Goal: Task Accomplishment & Management: Manage account settings

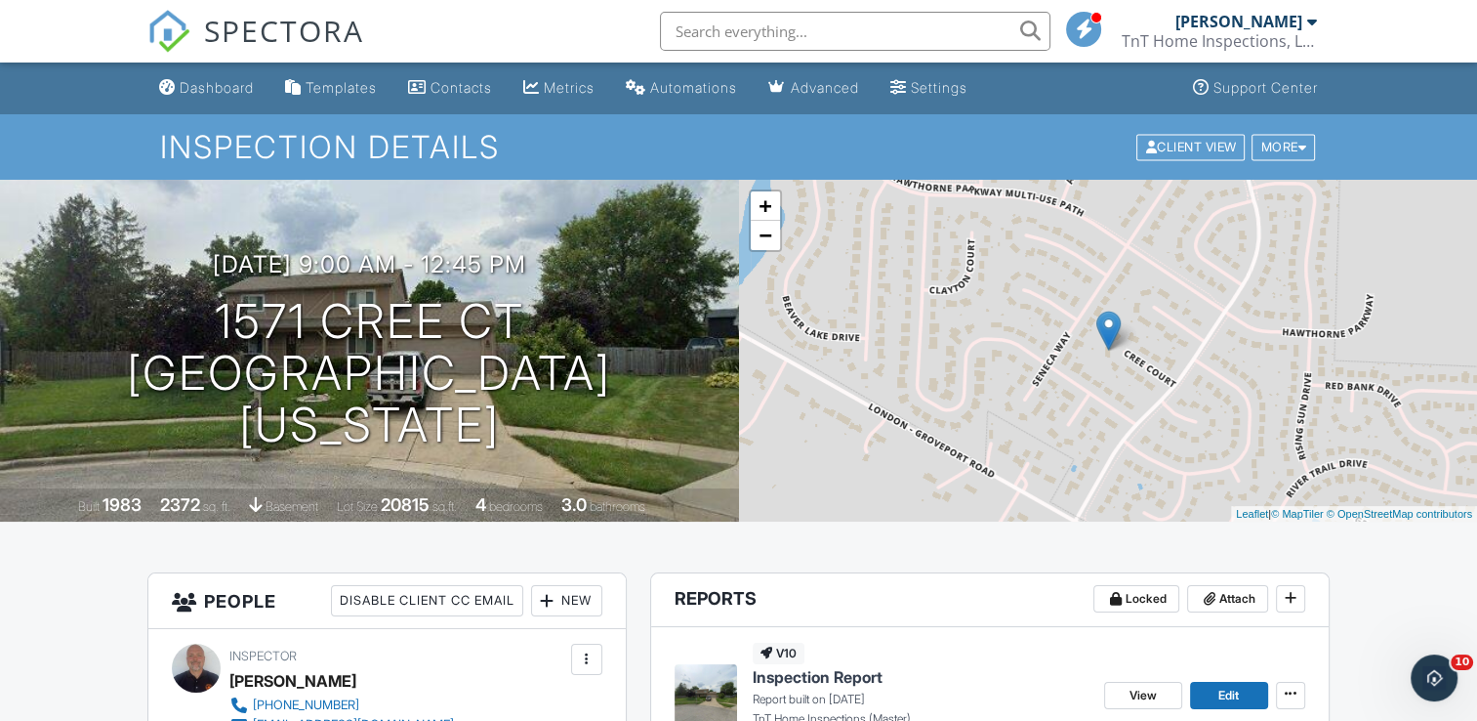
click at [259, 34] on span "SPECTORA" at bounding box center [284, 30] width 160 height 41
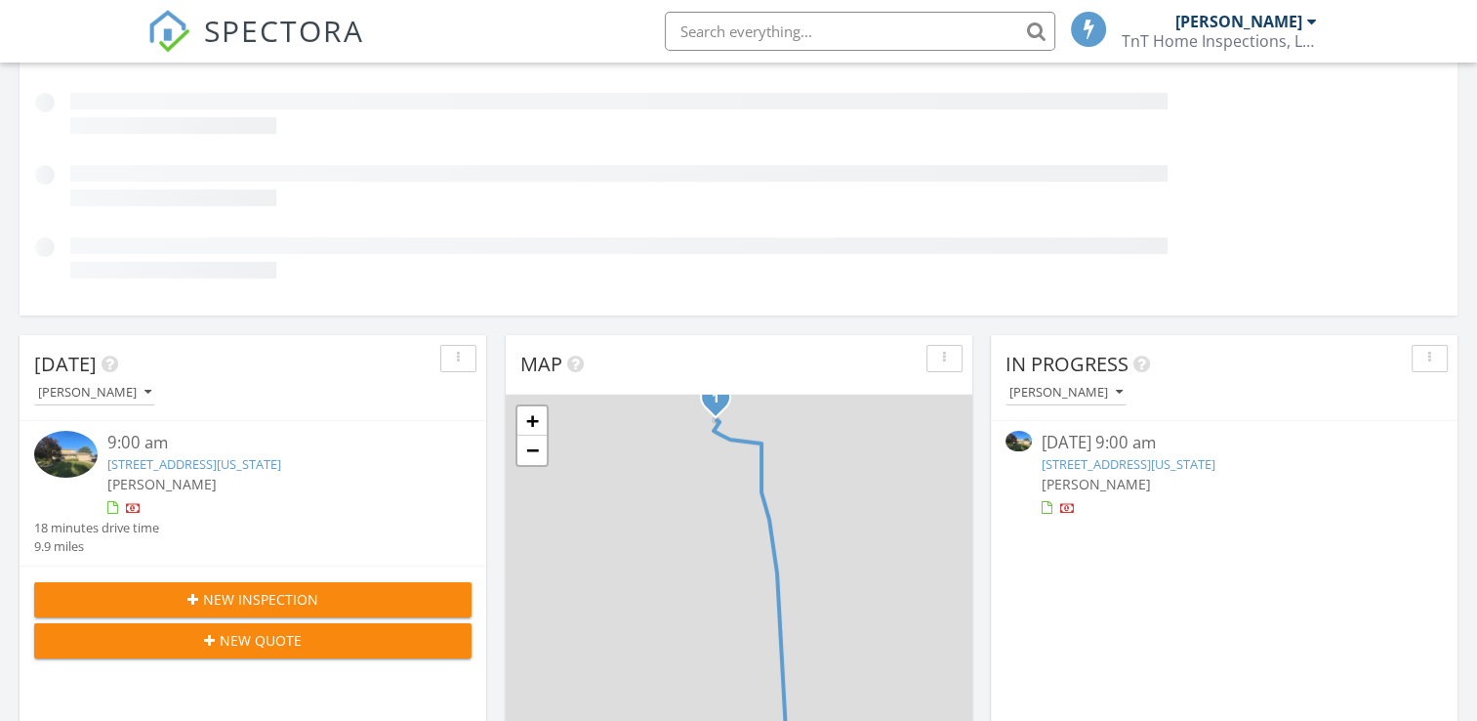
scroll to position [329, 0]
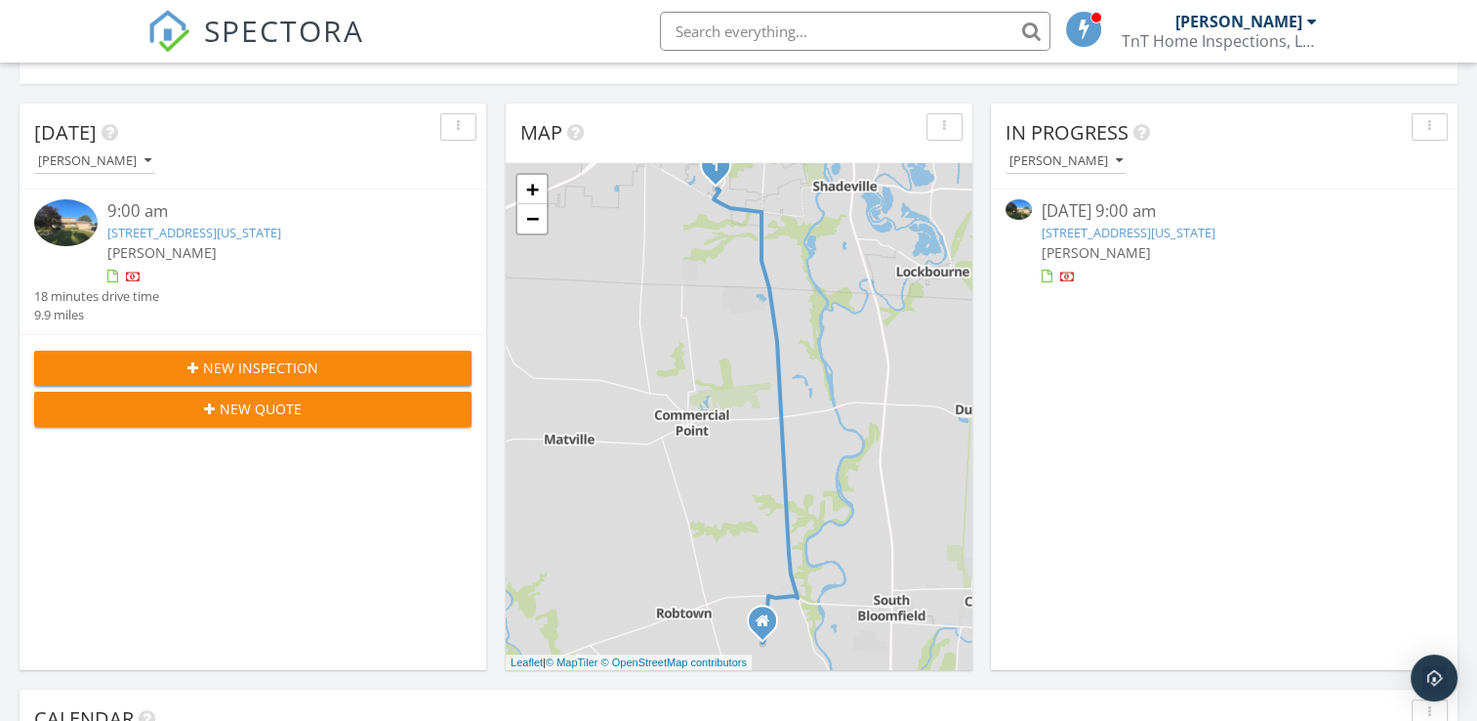
click at [269, 236] on link "[STREET_ADDRESS][US_STATE]" at bounding box center [194, 233] width 174 height 18
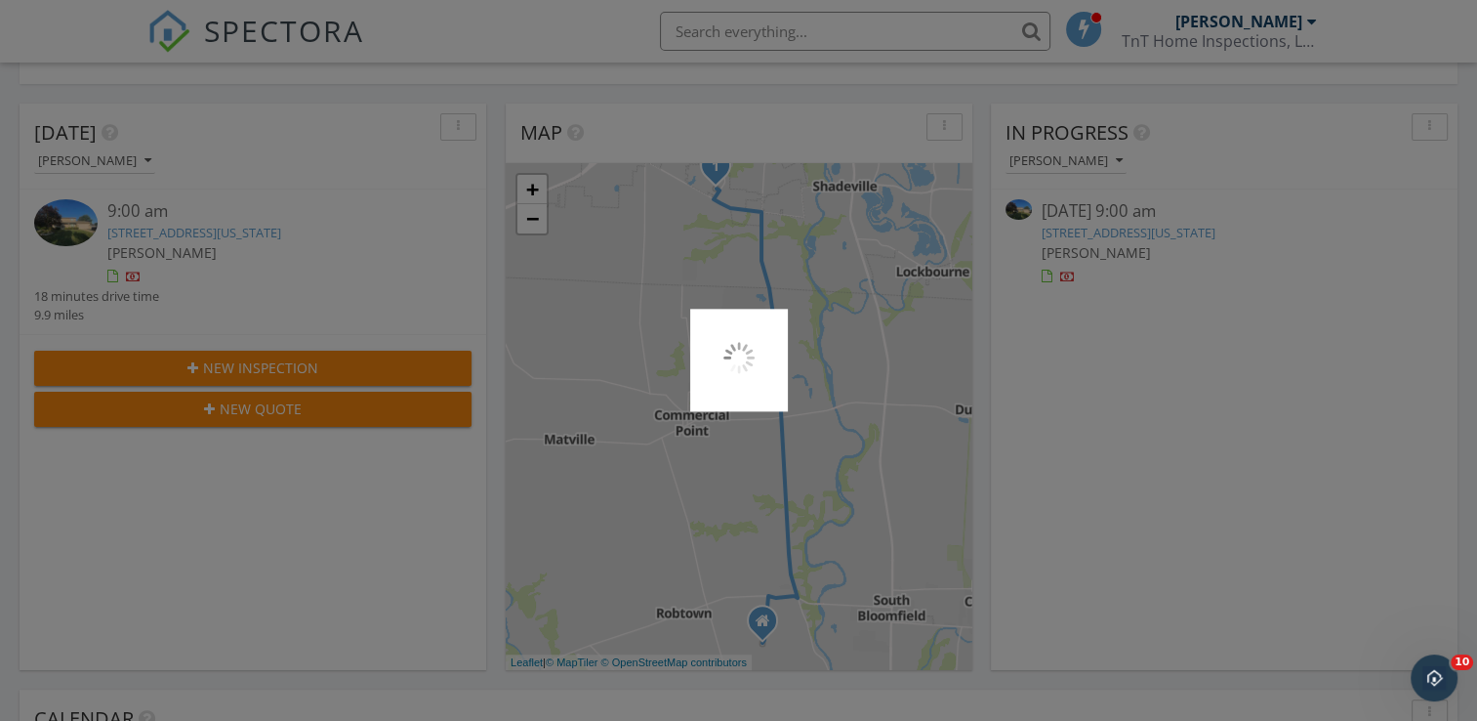
scroll to position [0, 0]
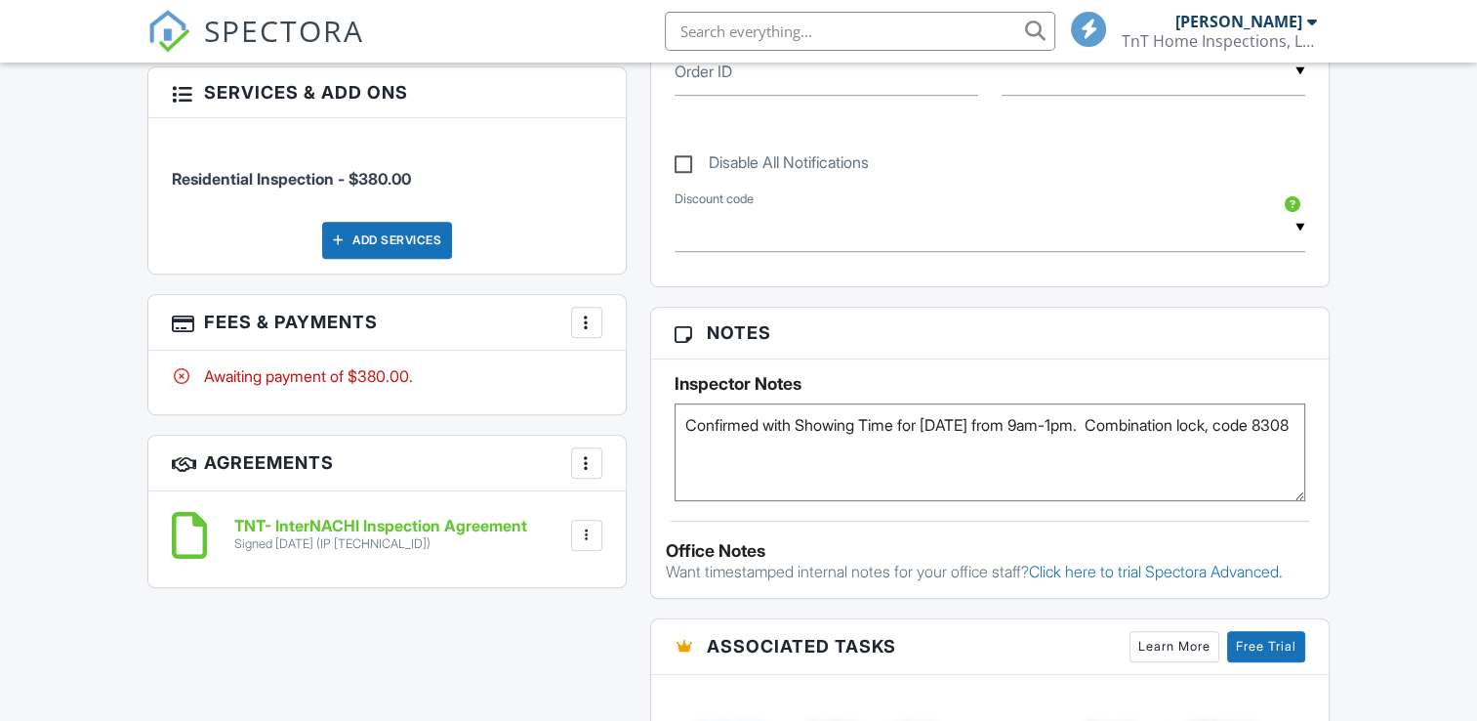
scroll to position [1052, 0]
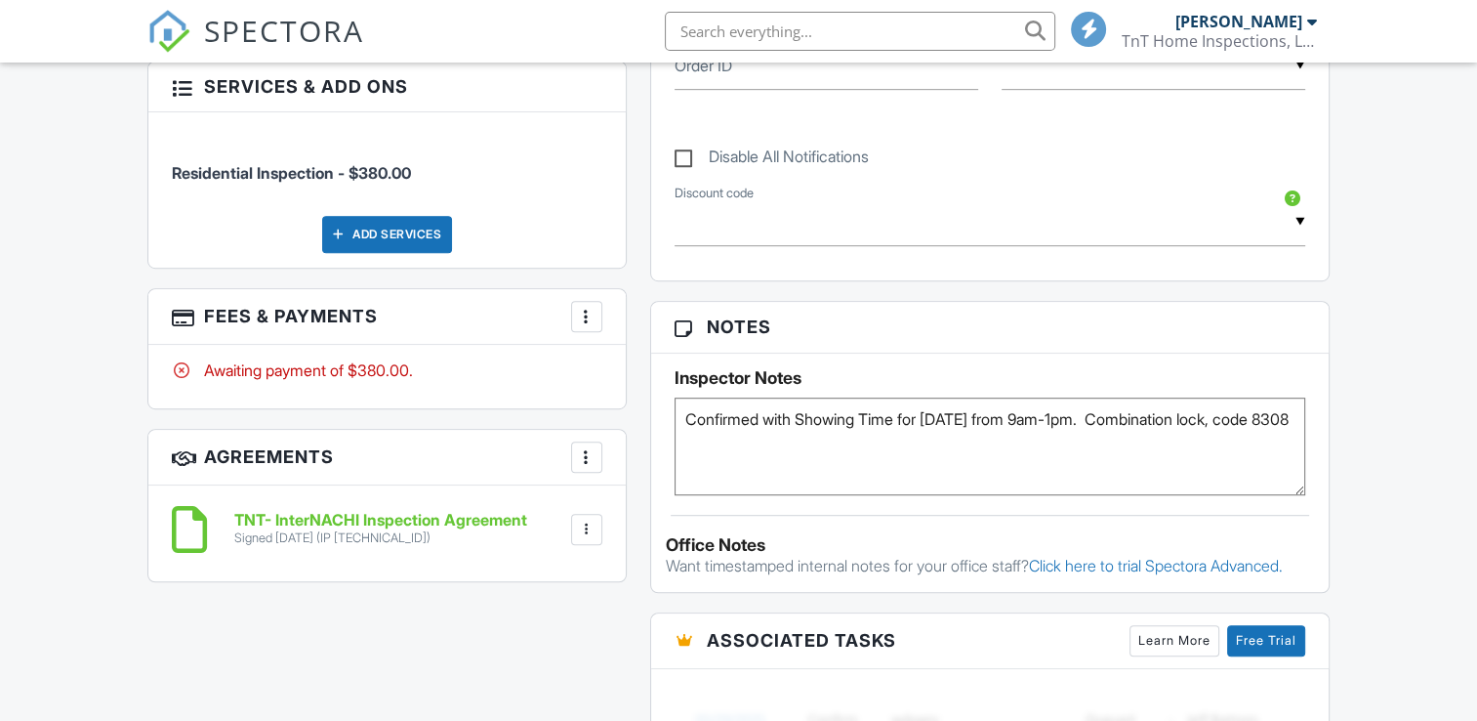
click at [324, 368] on div "Awaiting payment of $380.00." at bounding box center [387, 369] width 430 height 21
click at [584, 317] on div at bounding box center [587, 317] width 20 height 20
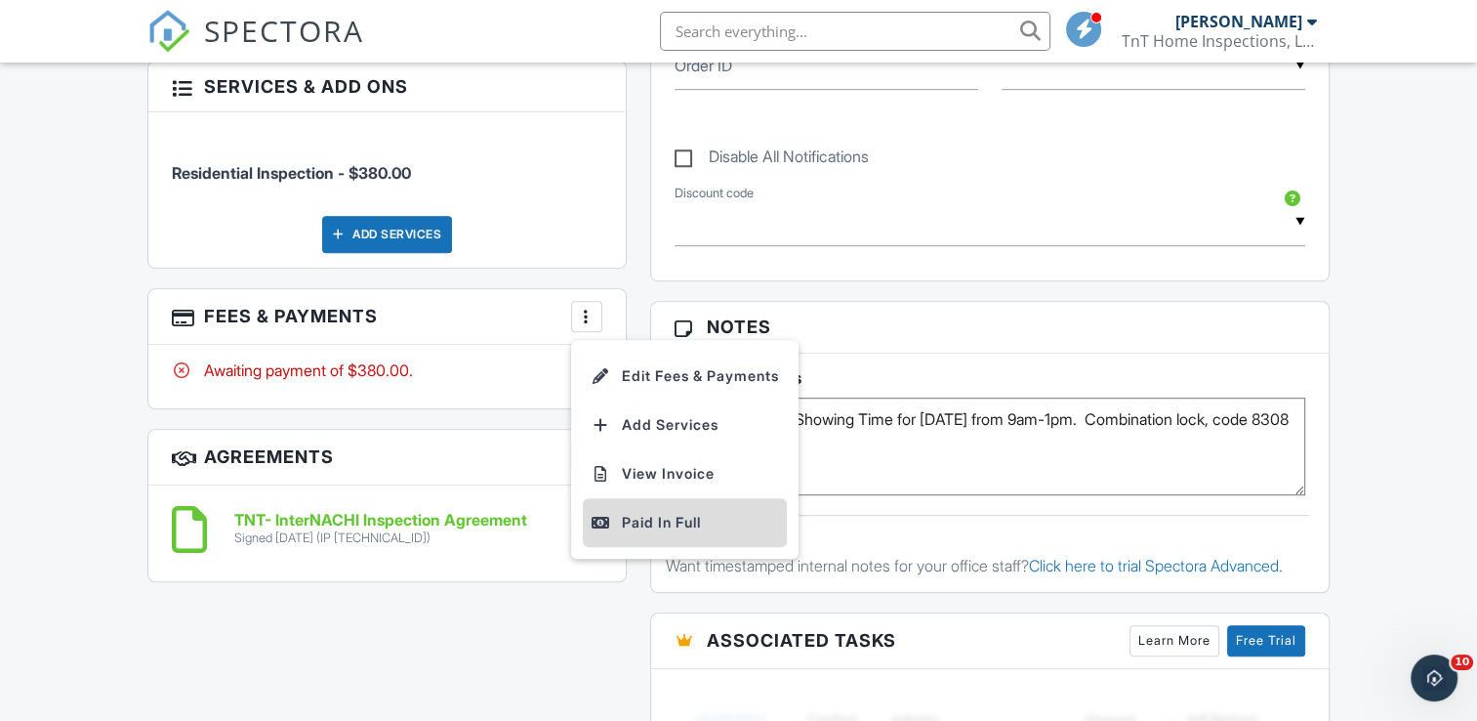
scroll to position [0, 0]
click at [671, 511] on div "Paid In Full" at bounding box center [685, 522] width 188 height 23
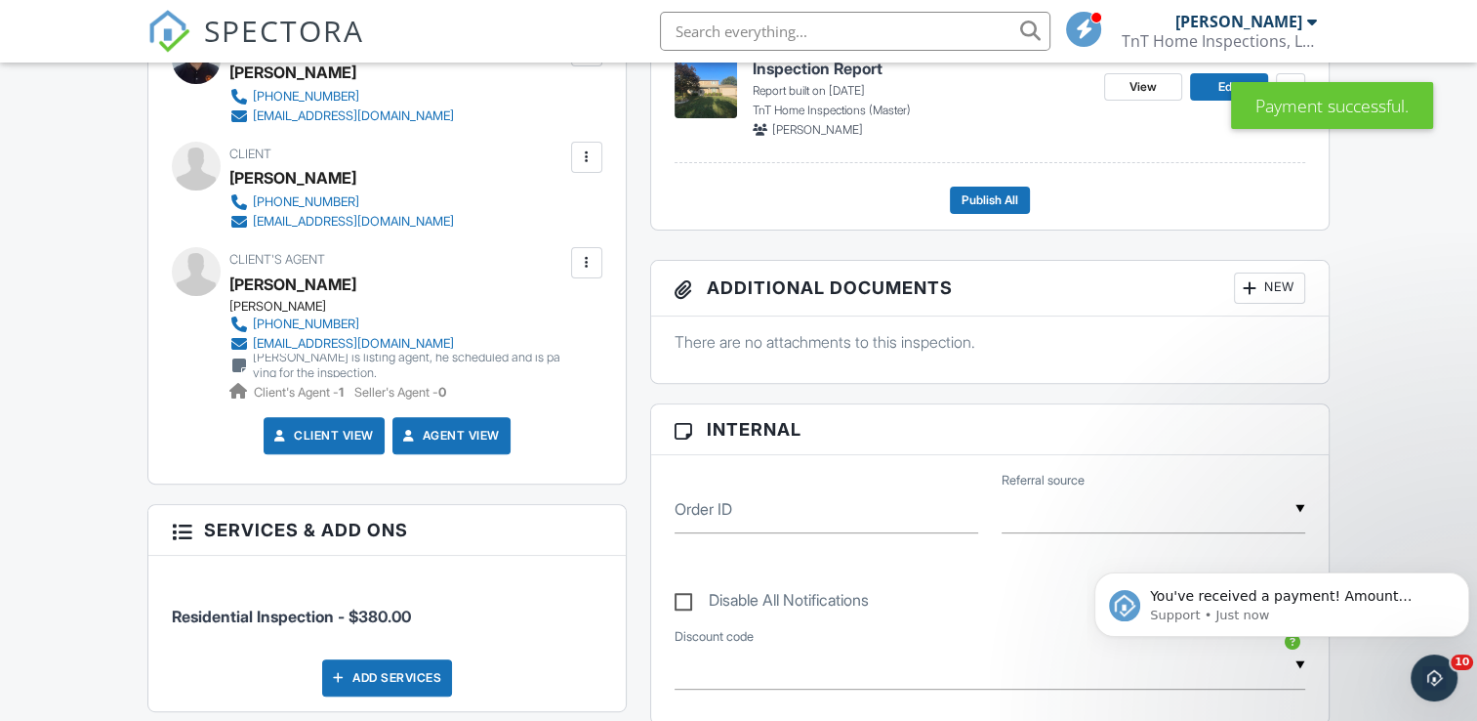
scroll to position [394, 0]
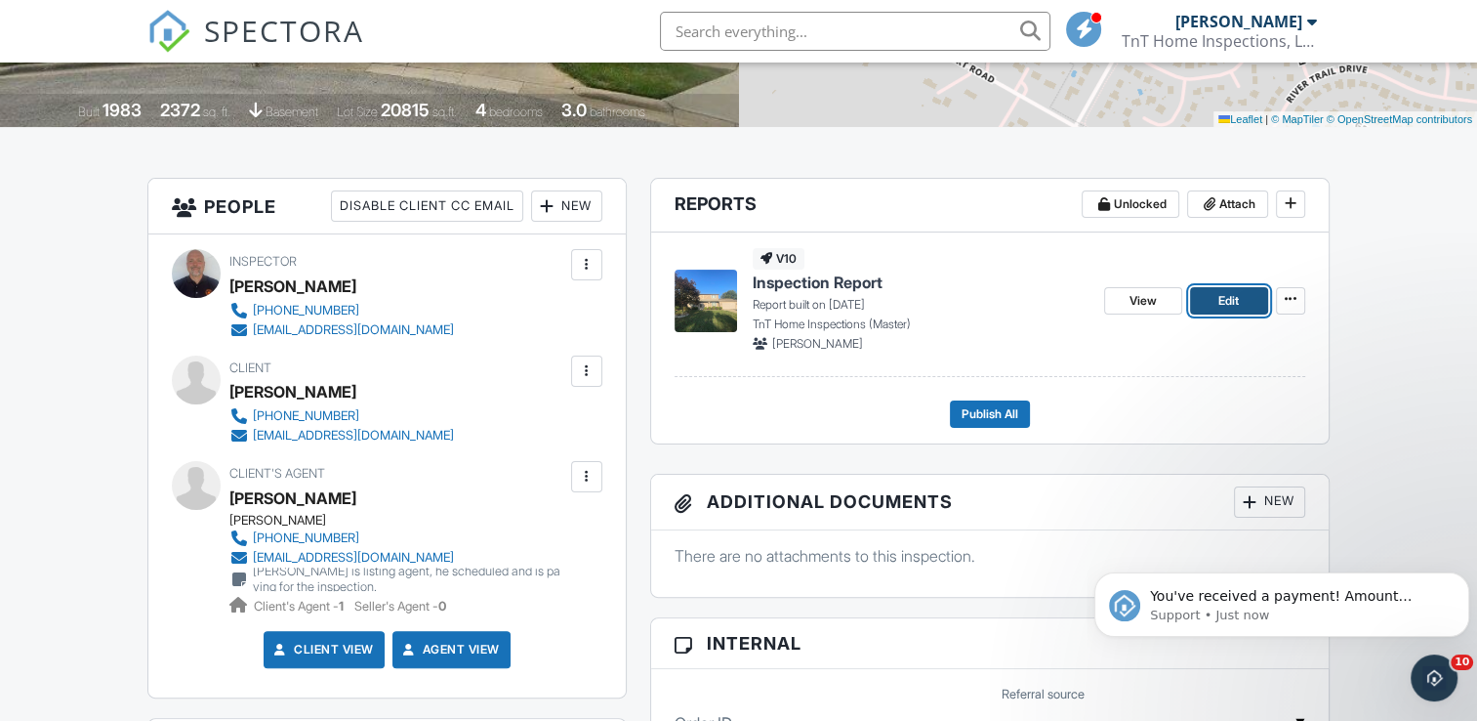
click at [1214, 288] on link "Edit" at bounding box center [1229, 300] width 78 height 27
